Goal: Go to known website: Access a specific website the user already knows

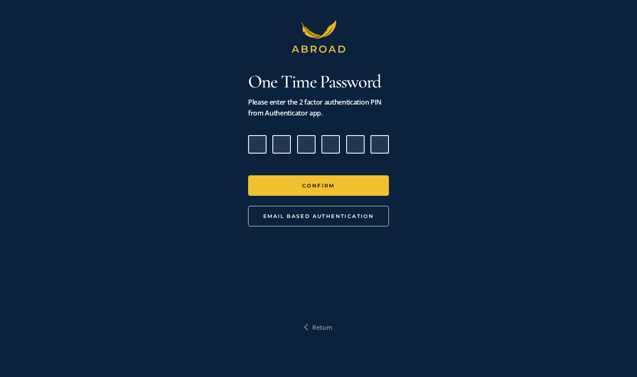
click at [254, 150] on input "Please enter verification code. Digit 1" at bounding box center [257, 144] width 18 height 18
type input "9"
type input "1"
type input "3"
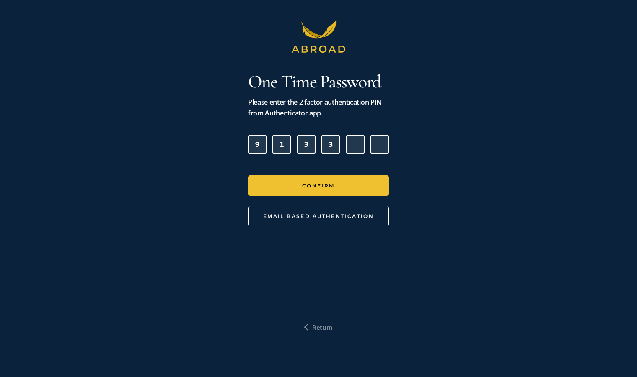
type input "2"
type input "3"
click at [248, 176] on button "Confirm" at bounding box center [318, 186] width 141 height 21
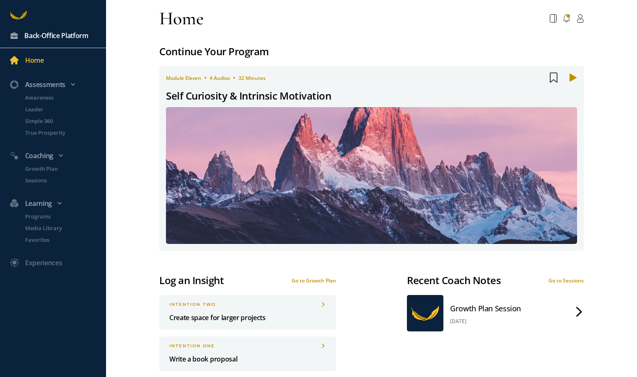
click at [57, 37] on div "Back-Office Platform" at bounding box center [56, 35] width 64 height 11
